Goal: Find specific page/section: Find specific page/section

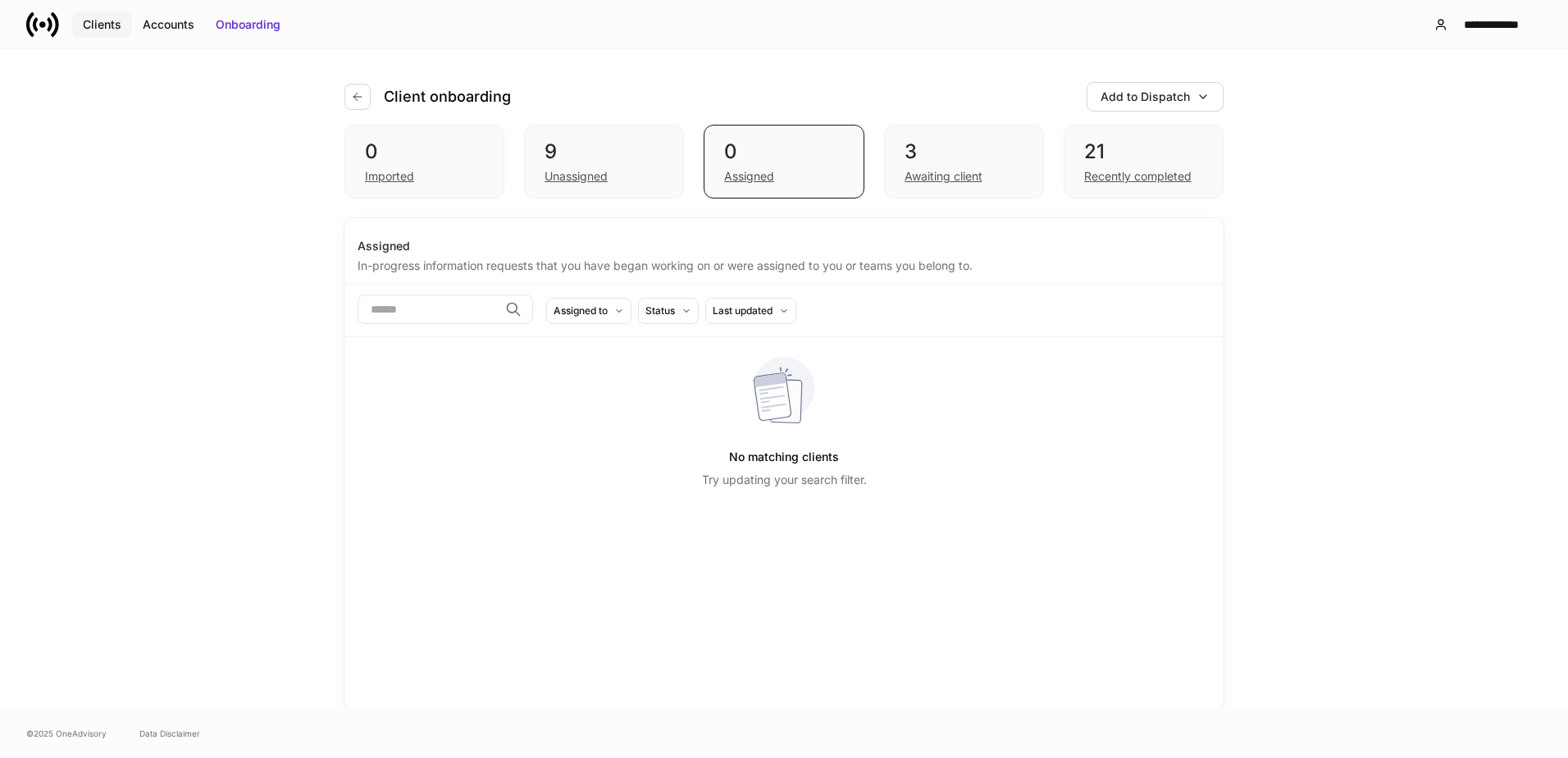
click at [125, 23] on button "Clients" at bounding box center [102, 24] width 60 height 26
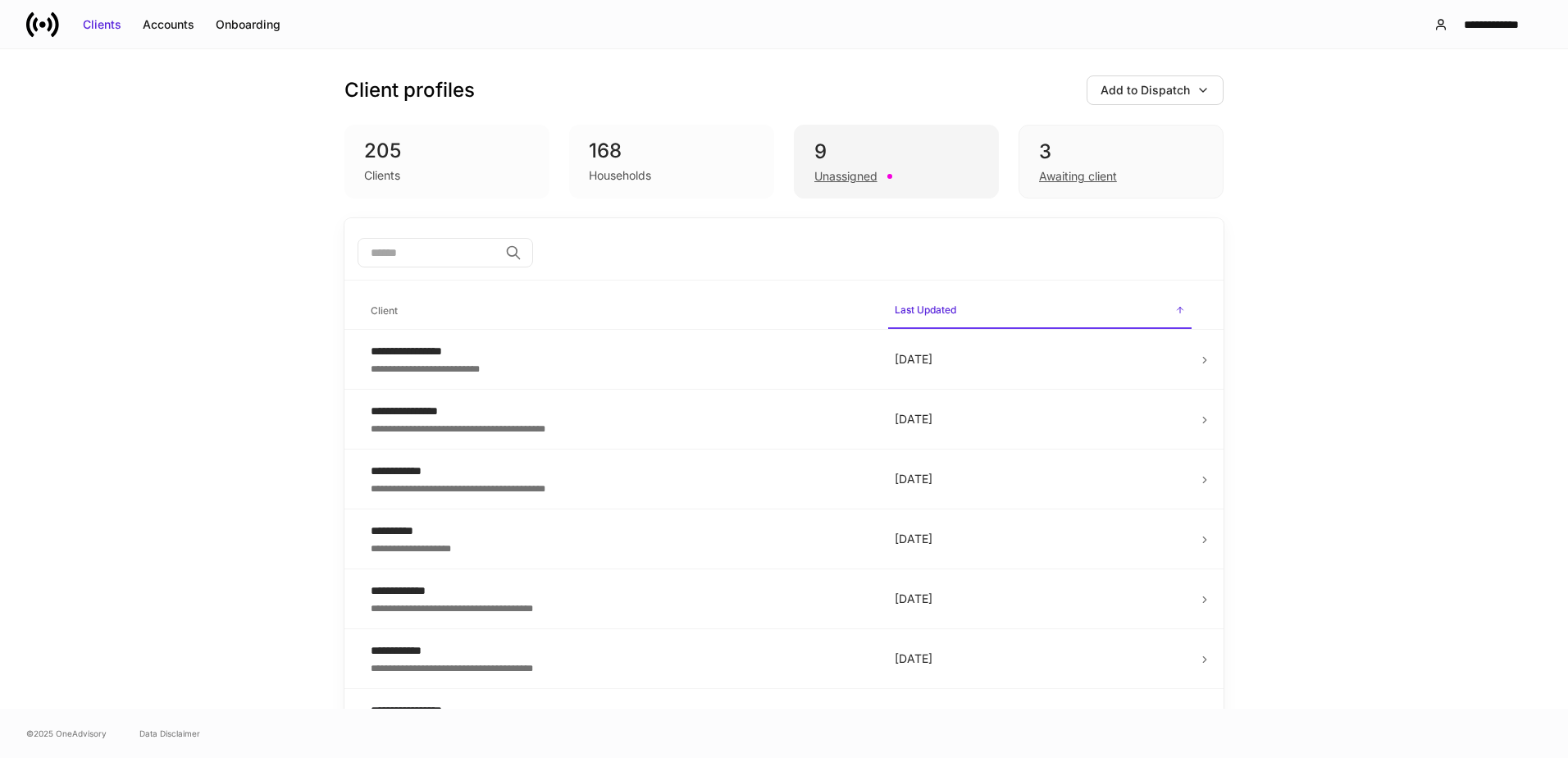
click at [882, 139] on div "9" at bounding box center [896, 151] width 164 height 26
